Goal: Task Accomplishment & Management: Manage account settings

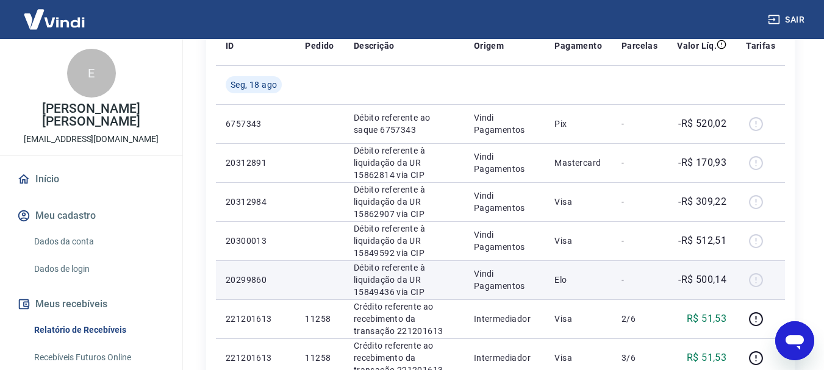
scroll to position [183, 0]
